Goal: Navigation & Orientation: Find specific page/section

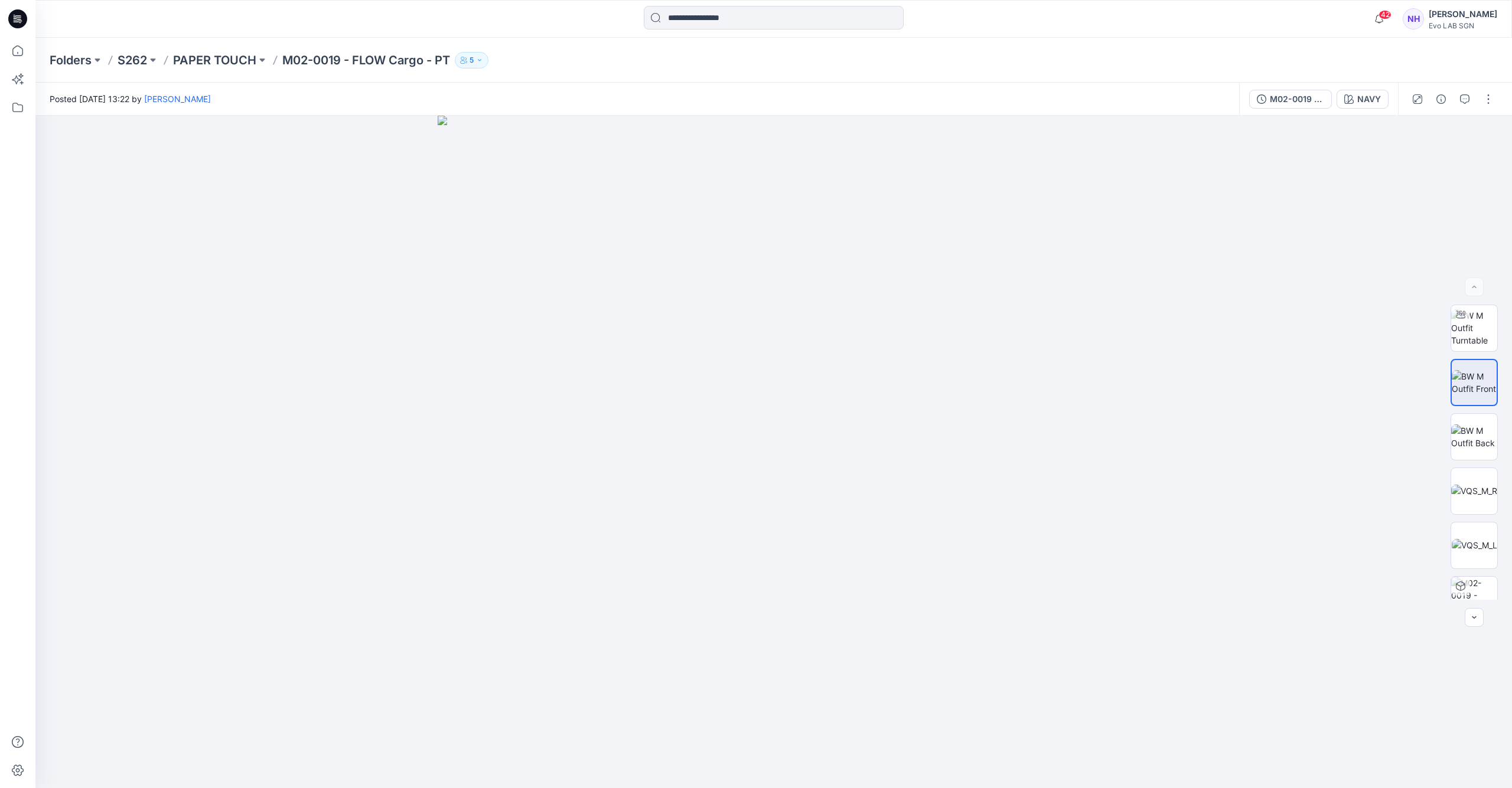
click at [114, 61] on icon at bounding box center [111, 61] width 9 height 9
click at [125, 57] on p "S262" at bounding box center [132, 60] width 29 height 16
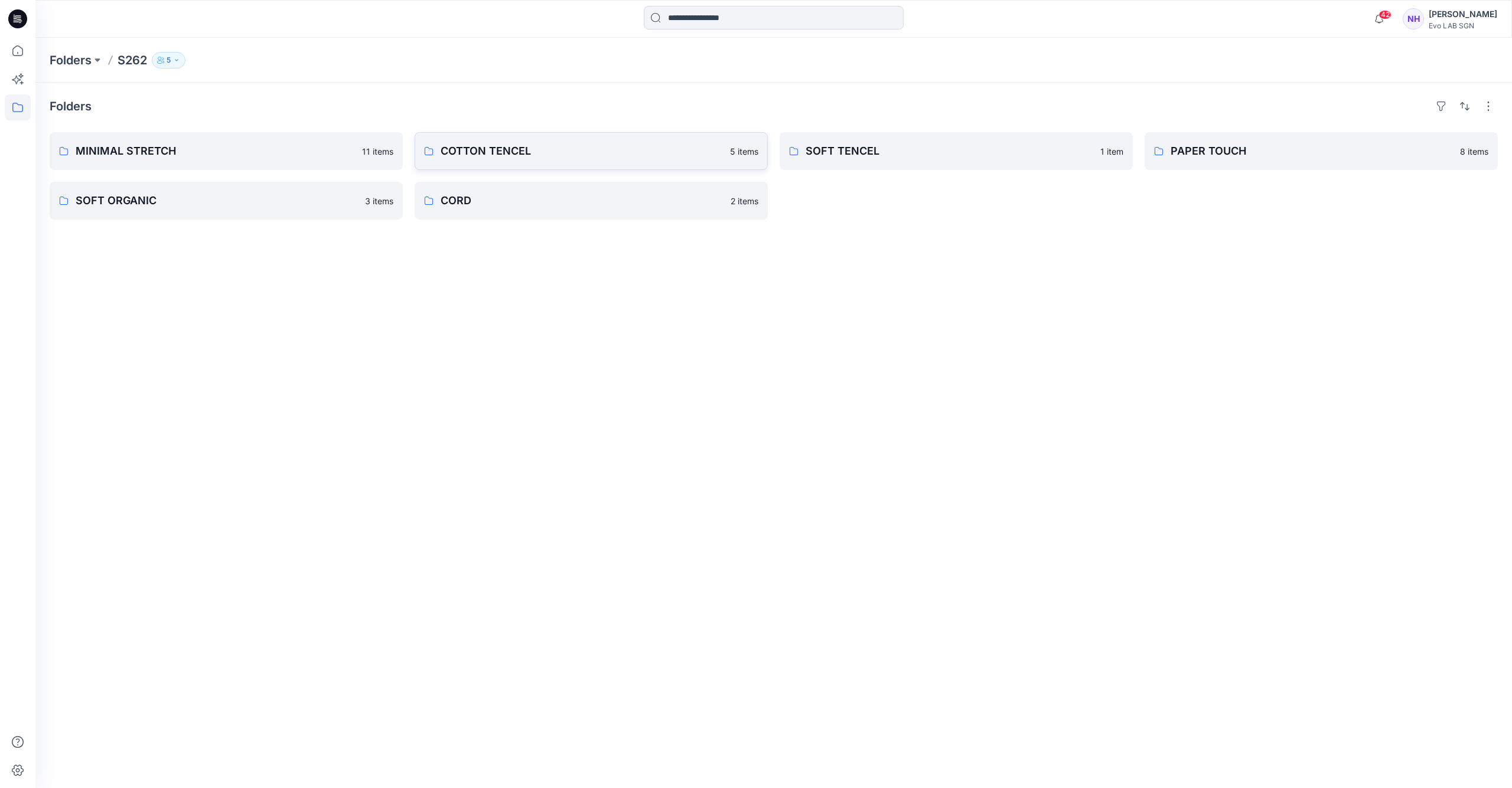
click at [640, 150] on p "COTTON TENCEL" at bounding box center [582, 150] width 282 height 16
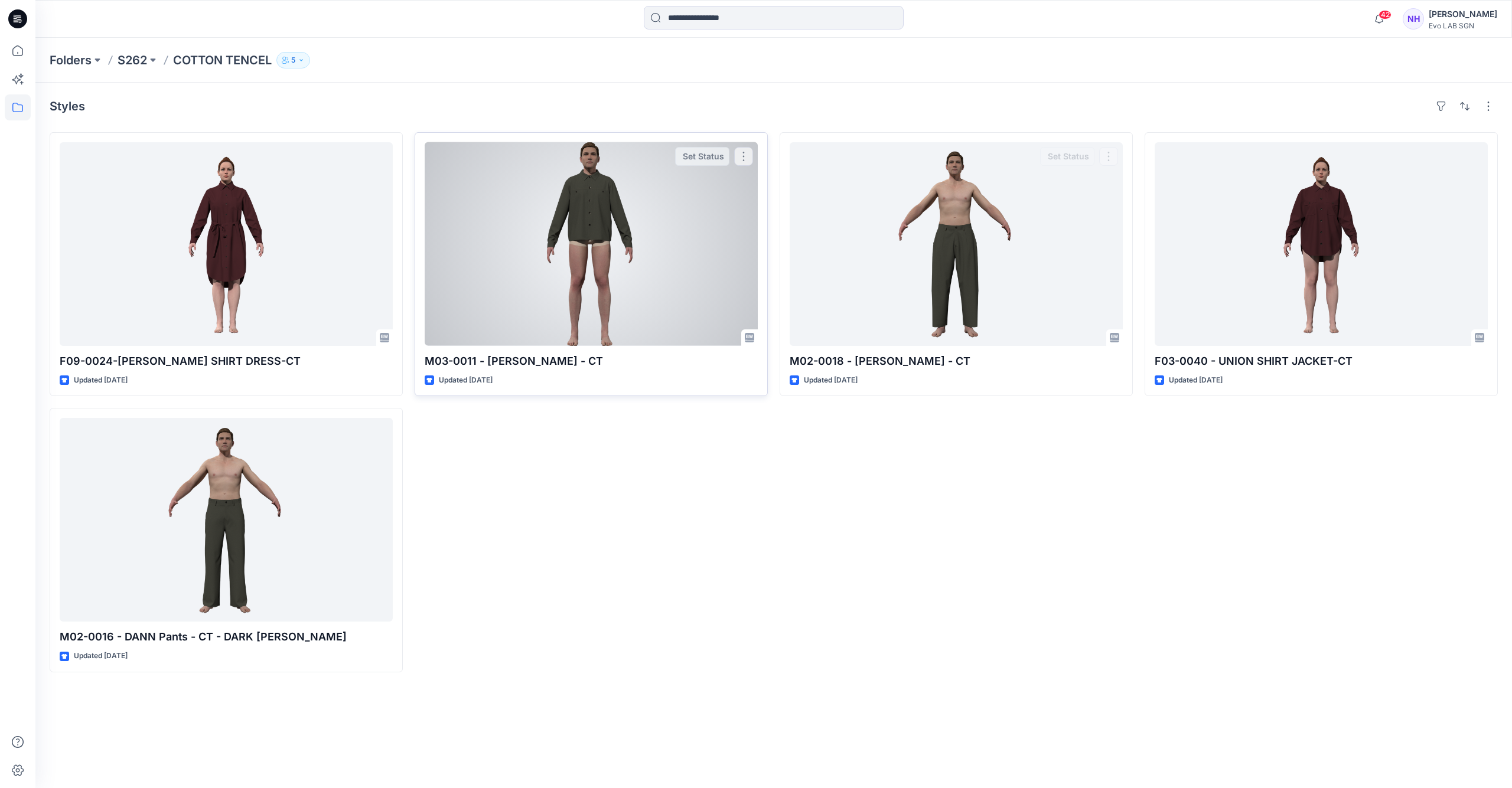
click at [659, 260] on div at bounding box center [591, 243] width 333 height 203
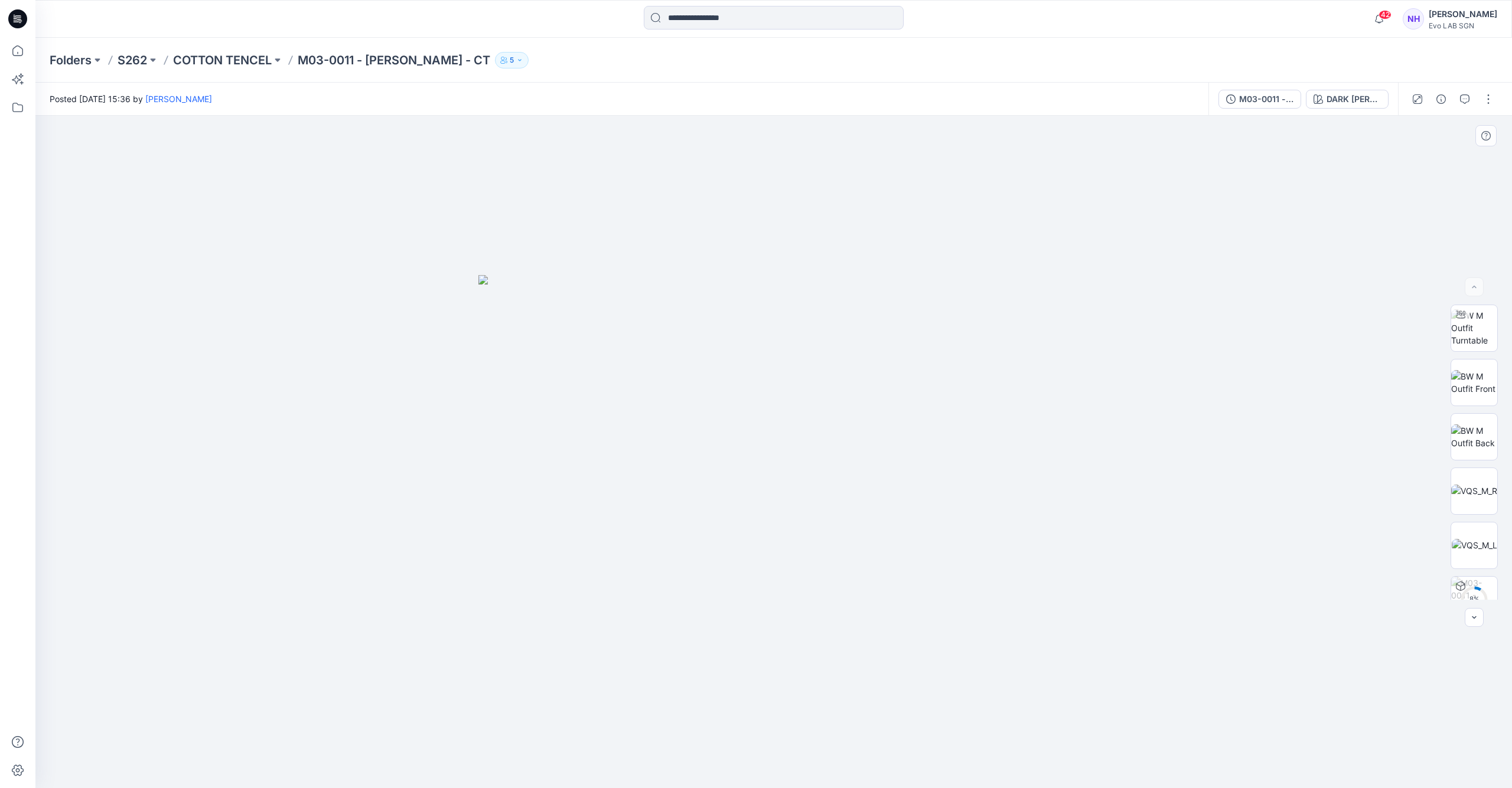
drag, startPoint x: 774, startPoint y: 348, endPoint x: 777, endPoint y: 367, distance: 19.2
click at [780, 377] on img at bounding box center [774, 532] width 590 height 514
click at [1484, 339] on img at bounding box center [1473, 327] width 46 height 37
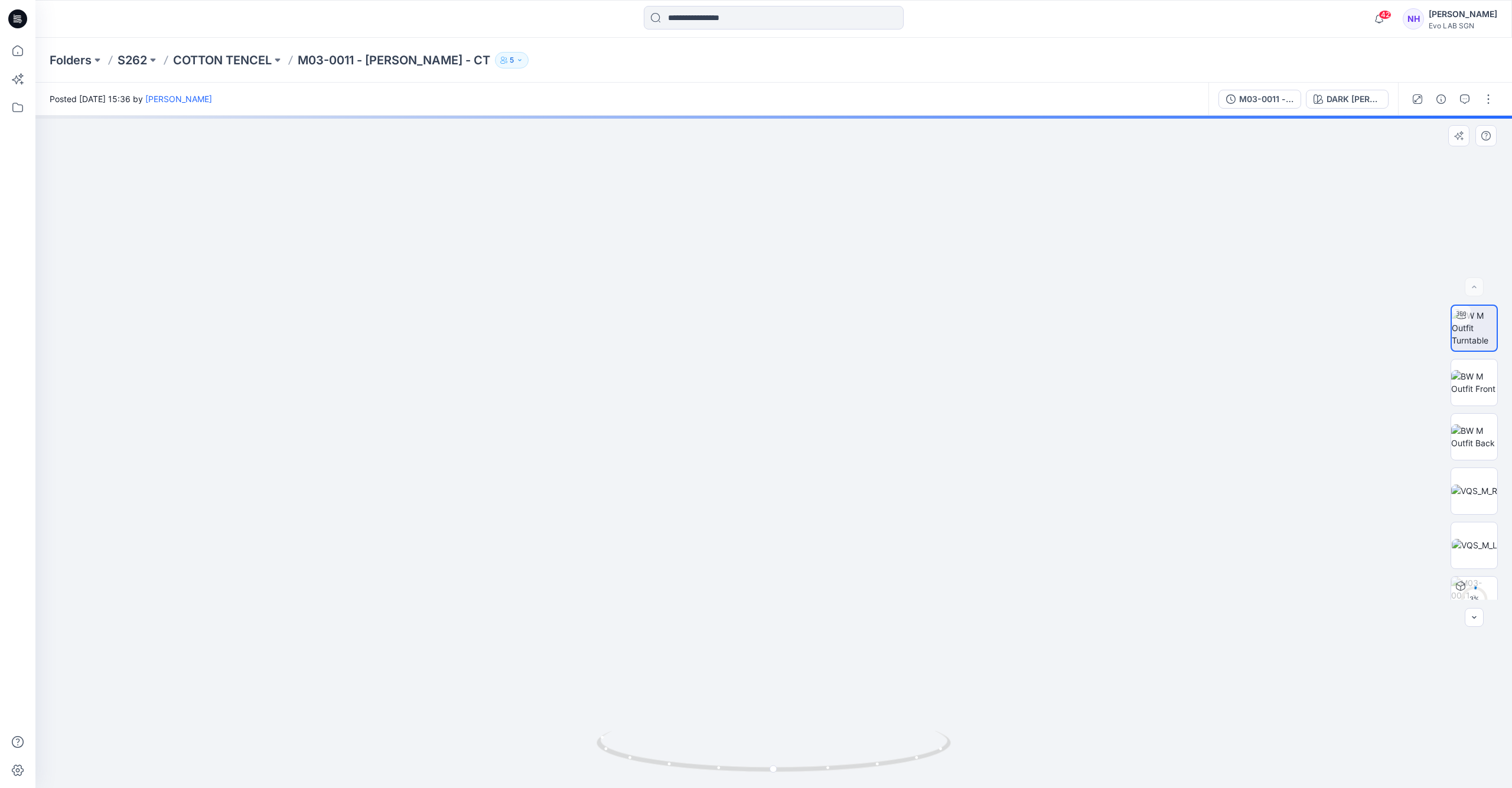
drag, startPoint x: 809, startPoint y: 189, endPoint x: 811, endPoint y: 491, distance: 302.0
click at [805, 520] on img at bounding box center [774, 225] width 1600 height 1126
